Goal: Transaction & Acquisition: Purchase product/service

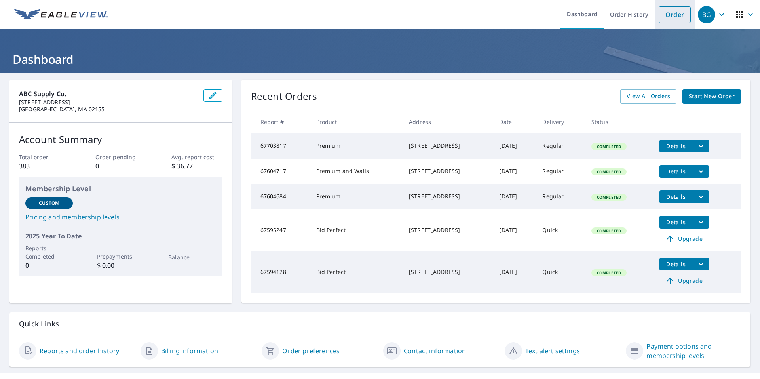
click at [660, 13] on link "Order" at bounding box center [675, 14] width 32 height 17
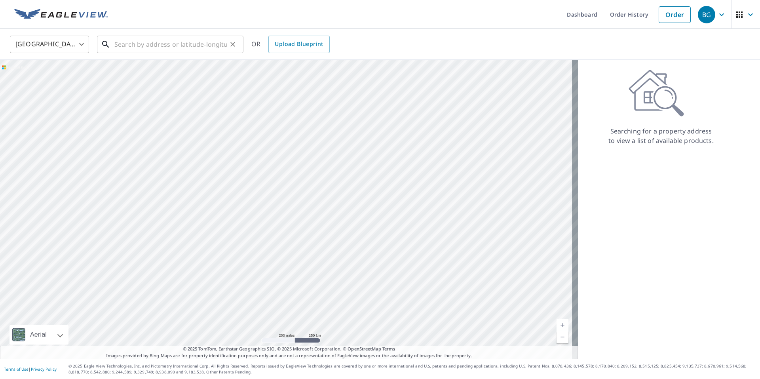
click at [154, 44] on input "text" at bounding box center [170, 44] width 113 height 22
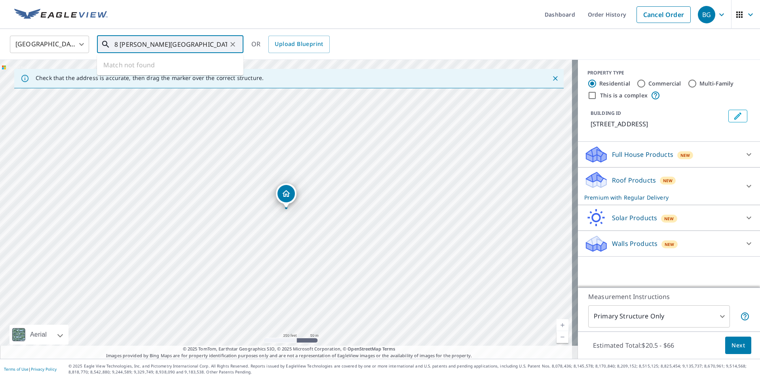
click at [213, 47] on input "8 [PERSON_NAME][GEOGRAPHIC_DATA]" at bounding box center [170, 44] width 113 height 22
type input "8 [PERSON_NAME] [GEOGRAPHIC_DATA]"
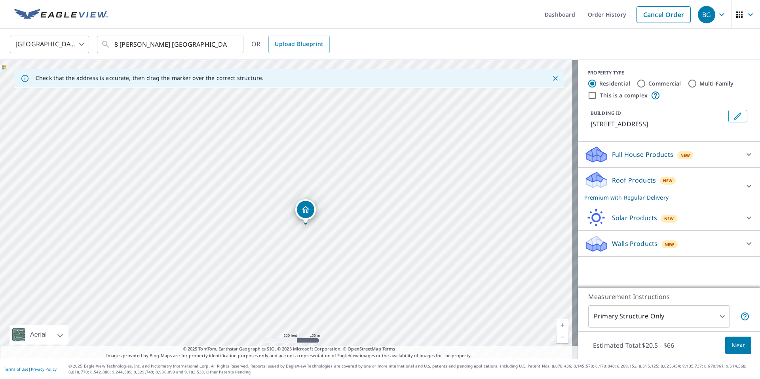
click at [632, 247] on p "Walls Products" at bounding box center [635, 243] width 46 height 9
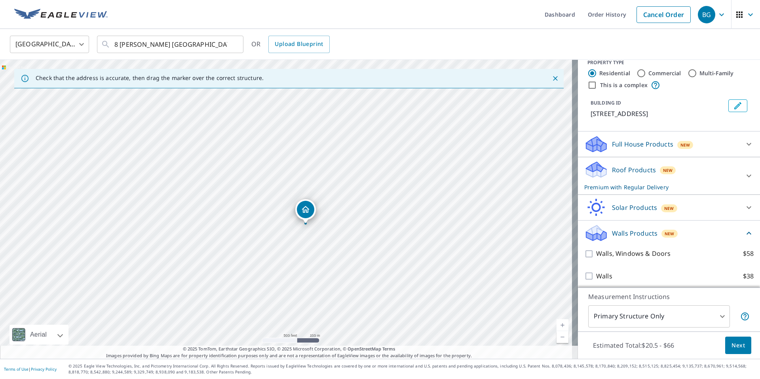
scroll to position [13, 0]
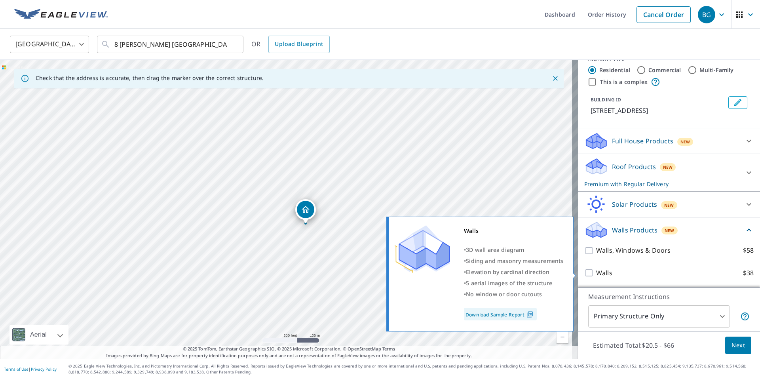
click at [587, 272] on input "Walls $38" at bounding box center [590, 272] width 12 height 9
checkbox input "true"
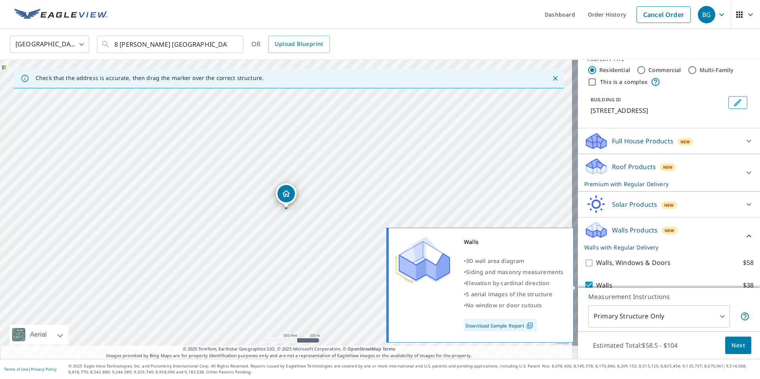
scroll to position [43, 0]
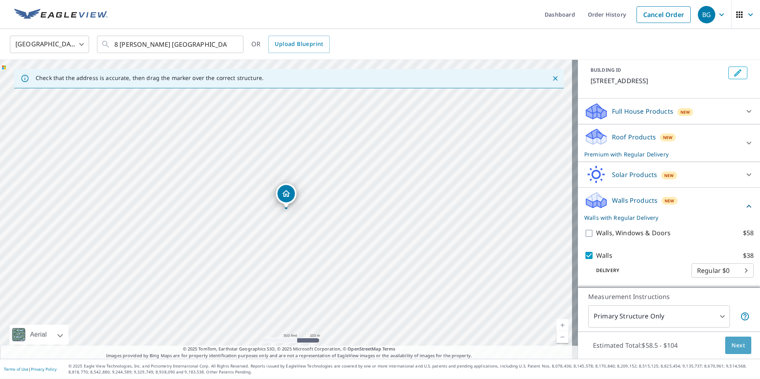
click at [731, 344] on span "Next" at bounding box center [737, 345] width 13 height 10
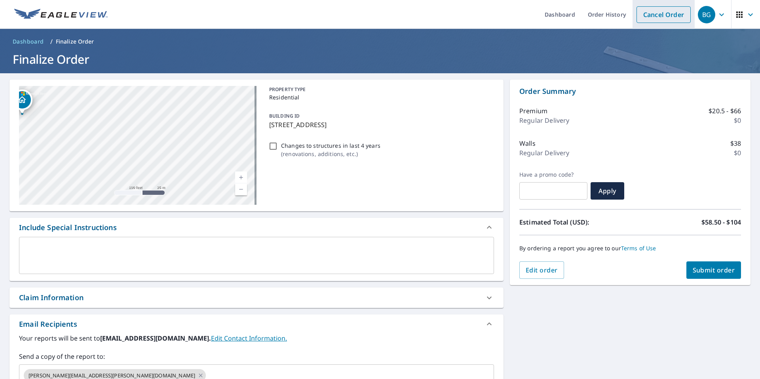
click at [664, 15] on link "Cancel Order" at bounding box center [663, 14] width 54 height 17
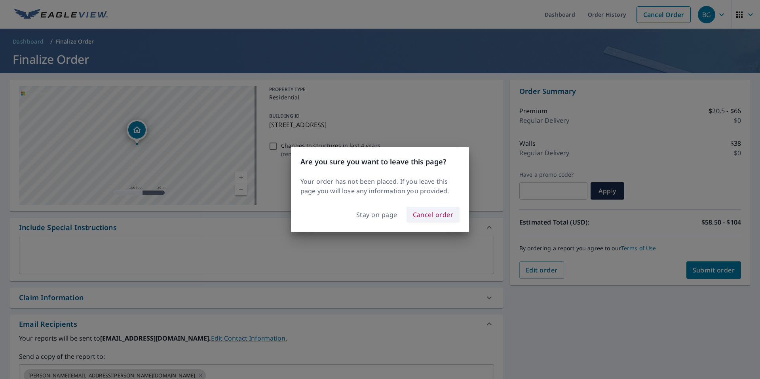
click at [429, 212] on span "Cancel order" at bounding box center [433, 214] width 41 height 11
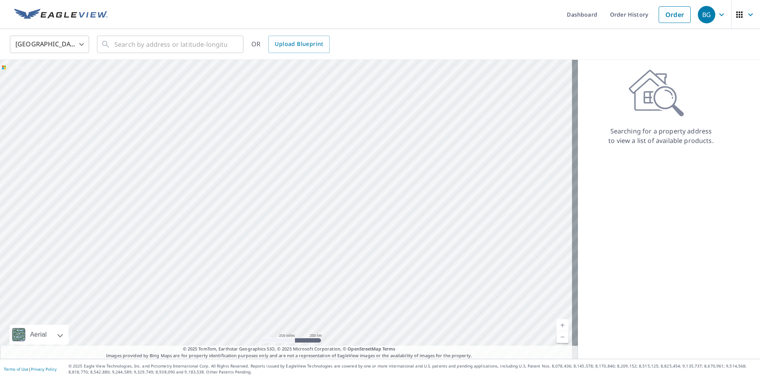
drag, startPoint x: 433, startPoint y: 199, endPoint x: 204, endPoint y: 234, distance: 231.9
click at [204, 234] on div at bounding box center [289, 209] width 578 height 299
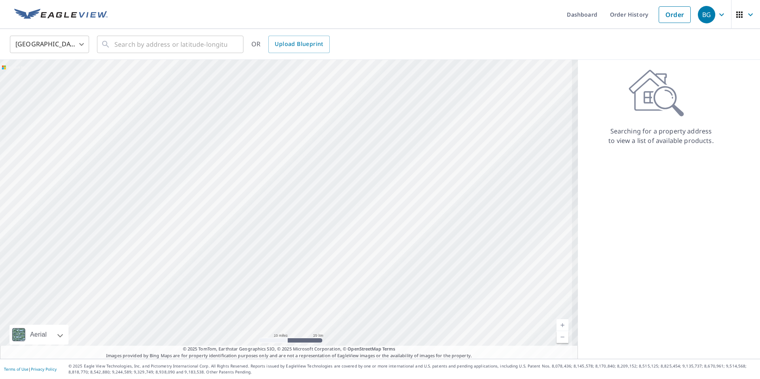
drag, startPoint x: 311, startPoint y: 183, endPoint x: 250, endPoint y: 194, distance: 61.9
click at [250, 194] on div at bounding box center [289, 209] width 578 height 299
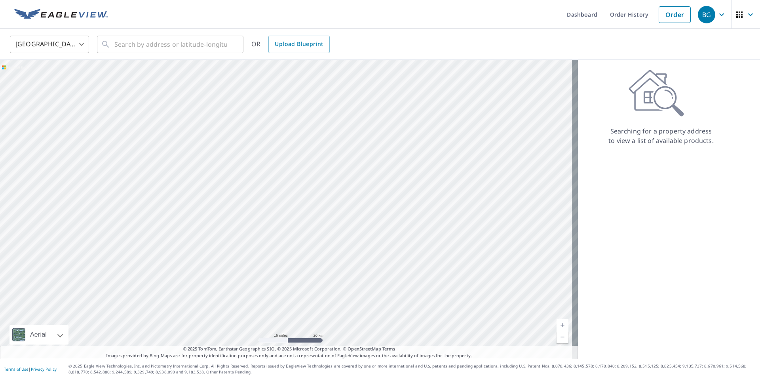
click at [364, 156] on div at bounding box center [289, 209] width 578 height 299
drag, startPoint x: 393, startPoint y: 166, endPoint x: 154, endPoint y: 199, distance: 241.0
click at [157, 199] on div at bounding box center [289, 209] width 578 height 299
drag, startPoint x: 206, startPoint y: 194, endPoint x: 336, endPoint y: 197, distance: 130.2
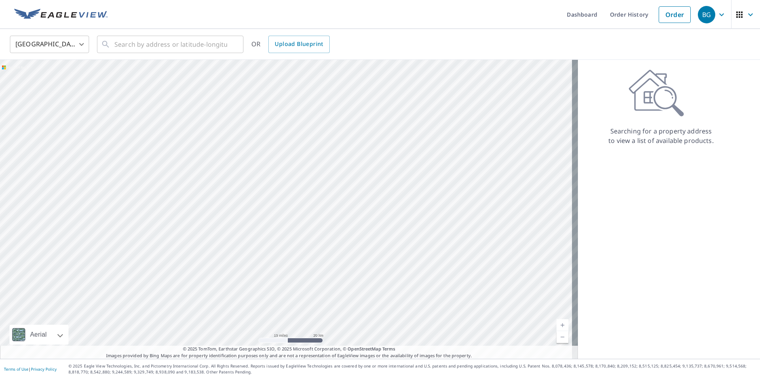
click at [336, 197] on div at bounding box center [289, 209] width 578 height 299
click at [187, 44] on input "text" at bounding box center [170, 44] width 113 height 22
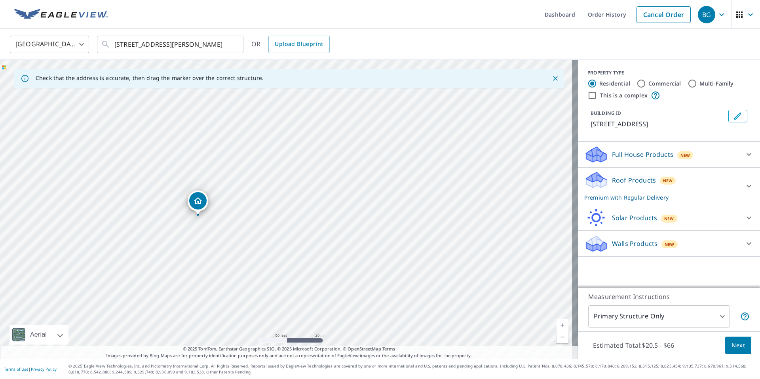
drag, startPoint x: 260, startPoint y: 224, endPoint x: 268, endPoint y: 214, distance: 12.5
click at [268, 214] on div "[STREET_ADDRESS]" at bounding box center [289, 209] width 578 height 299
drag, startPoint x: 289, startPoint y: 172, endPoint x: 331, endPoint y: 85, distance: 96.1
click at [331, 87] on div "Check that the address is accurate, then drag the marker over the correct struc…" at bounding box center [289, 209] width 578 height 299
click at [143, 46] on input "[STREET_ADDRESS][PERSON_NAME]" at bounding box center [170, 44] width 113 height 22
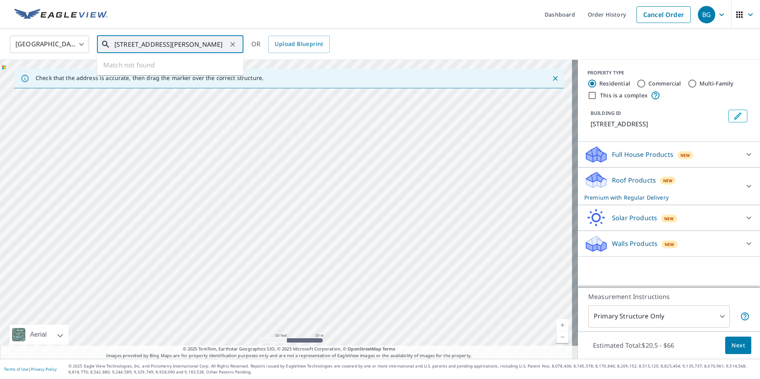
click at [146, 42] on input "[STREET_ADDRESS][PERSON_NAME]" at bounding box center [170, 44] width 113 height 22
click at [131, 45] on input "[STREET_ADDRESS][PERSON_NAME]" at bounding box center [170, 44] width 113 height 22
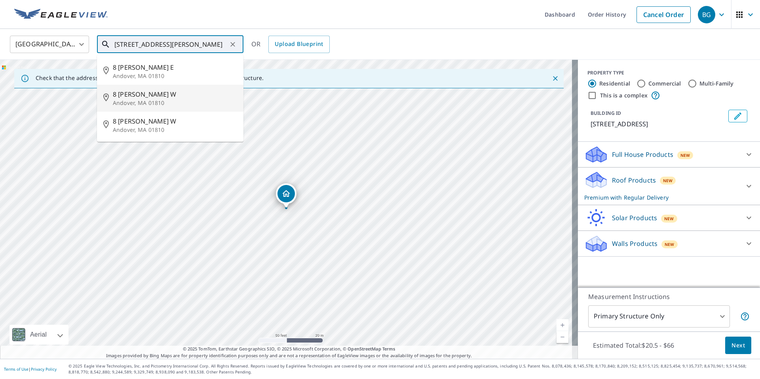
click at [141, 99] on p "Andover, MA 01810" at bounding box center [175, 103] width 124 height 8
type input "[STREET_ADDRESS][PERSON_NAME]"
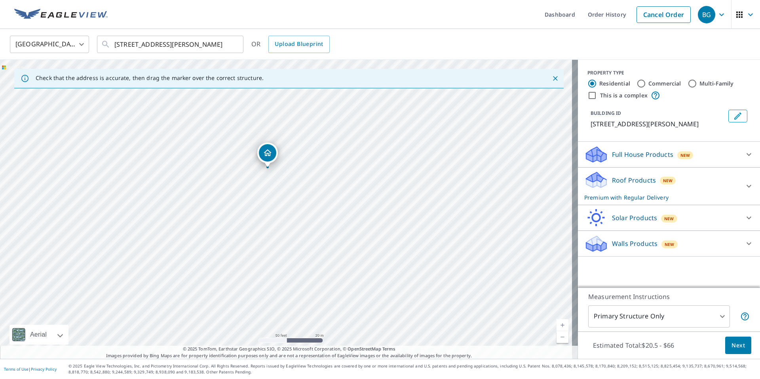
click at [152, 82] on div "Check that the address is accurate, then drag the marker over the correct struc…" at bounding box center [150, 78] width 228 height 14
click at [239, 163] on div "[STREET_ADDRESS][PERSON_NAME]" at bounding box center [289, 209] width 578 height 299
click at [449, 208] on div "[STREET_ADDRESS][PERSON_NAME]" at bounding box center [289, 209] width 578 height 299
click at [634, 245] on p "Walls Products" at bounding box center [635, 243] width 46 height 9
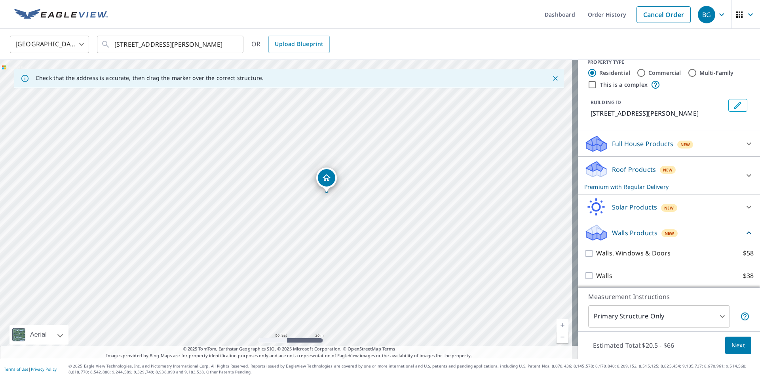
scroll to position [13, 0]
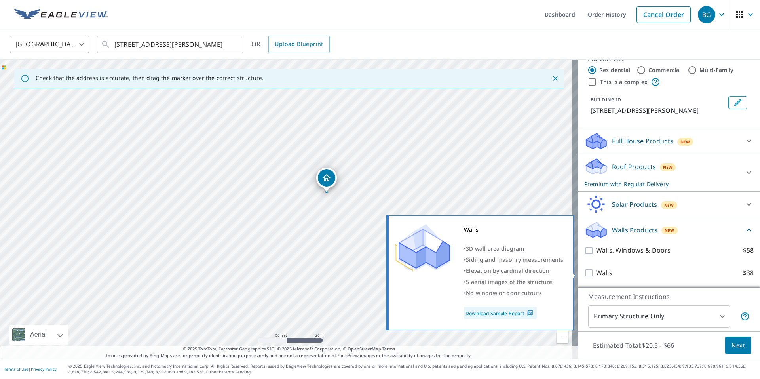
click at [585, 274] on input "Walls $38" at bounding box center [590, 272] width 12 height 9
checkbox input "true"
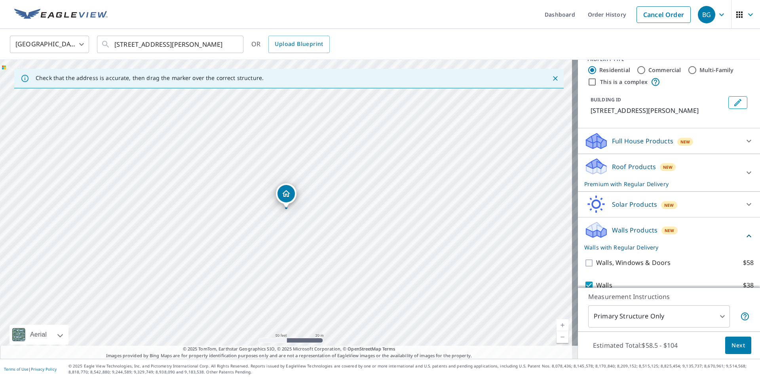
click at [731, 344] on span "Next" at bounding box center [737, 345] width 13 height 10
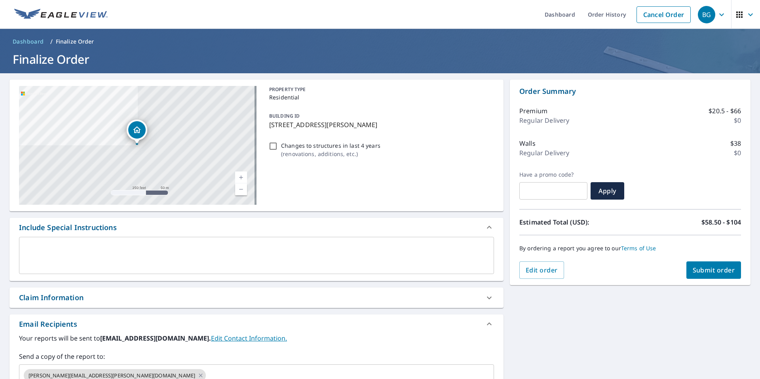
click at [699, 271] on span "Submit order" at bounding box center [714, 270] width 42 height 9
